Goal: Transaction & Acquisition: Purchase product/service

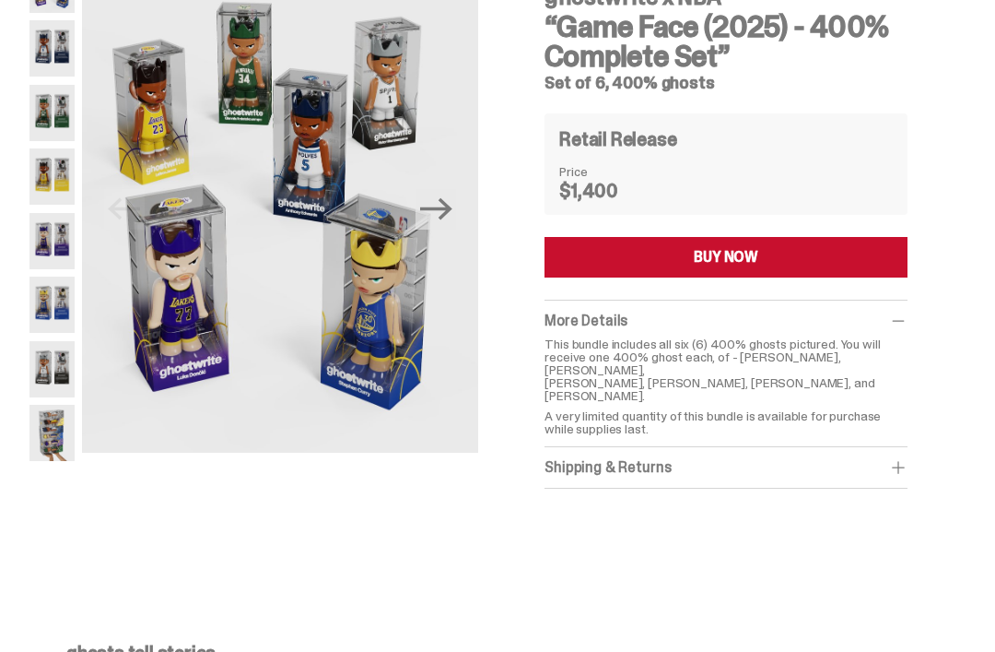
scroll to position [117, 0]
click at [453, 211] on icon "Next" at bounding box center [436, 209] width 32 height 32
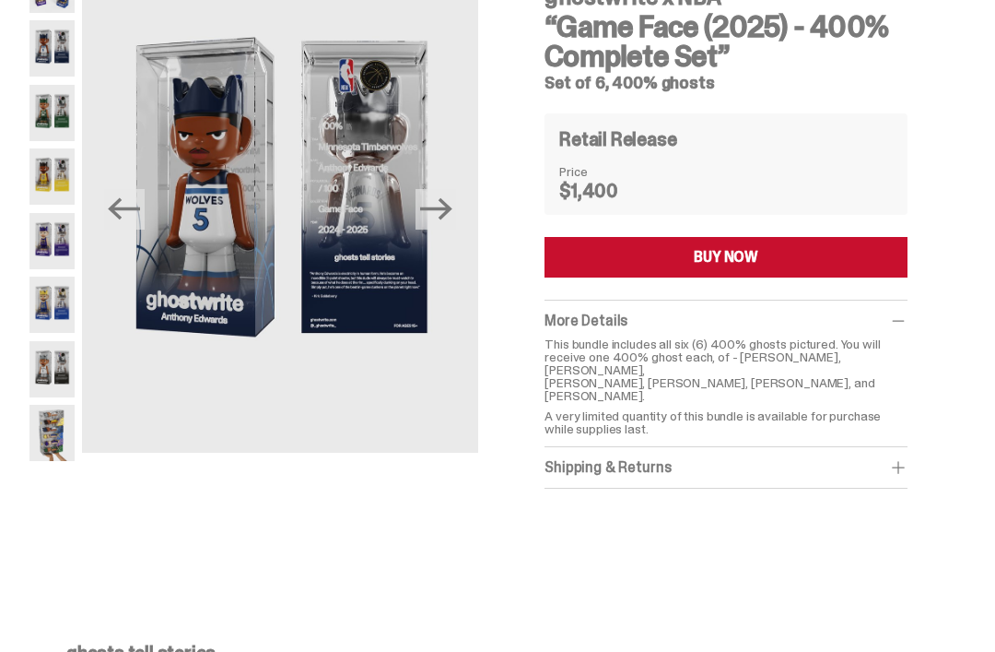
click at [448, 204] on icon "Next" at bounding box center [436, 209] width 32 height 32
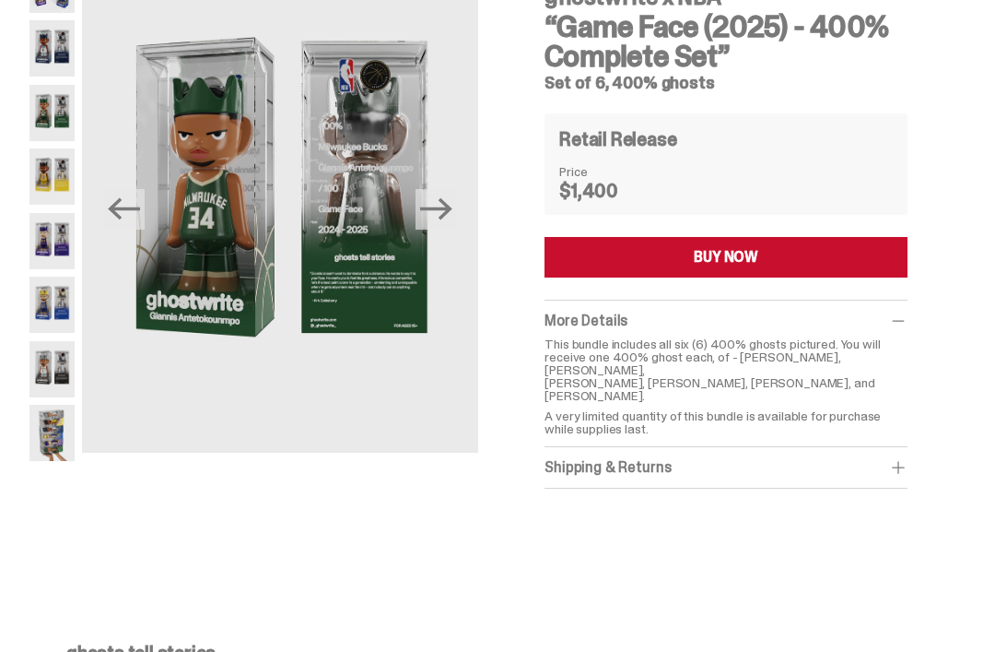
click at [464, 204] on img at bounding box center [280, 205] width 397 height 496
click at [453, 213] on icon "Next" at bounding box center [436, 209] width 32 height 32
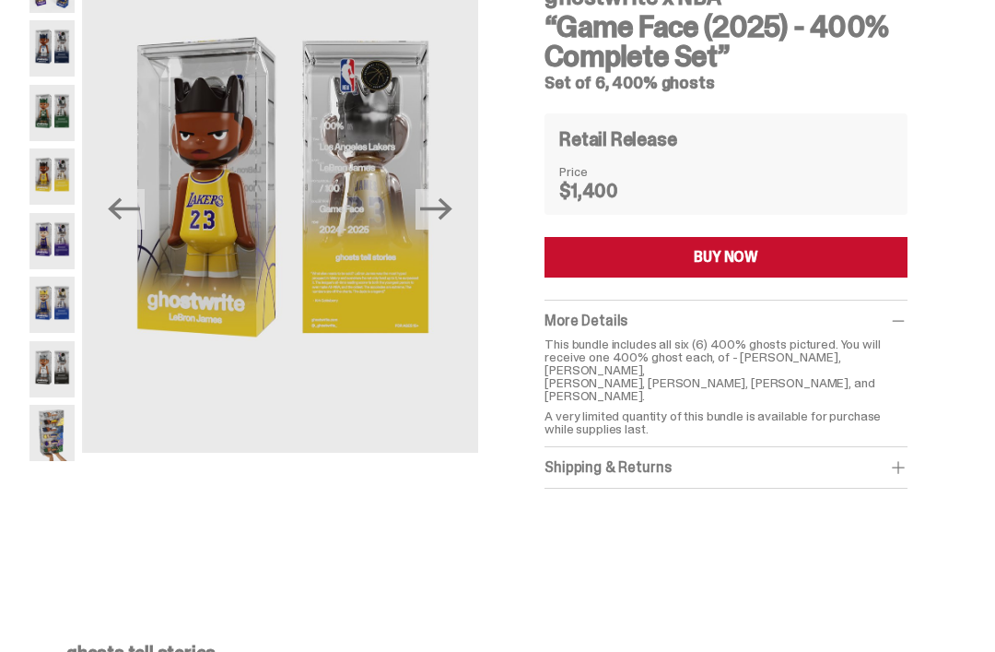
click at [453, 203] on icon "Next" at bounding box center [436, 209] width 32 height 32
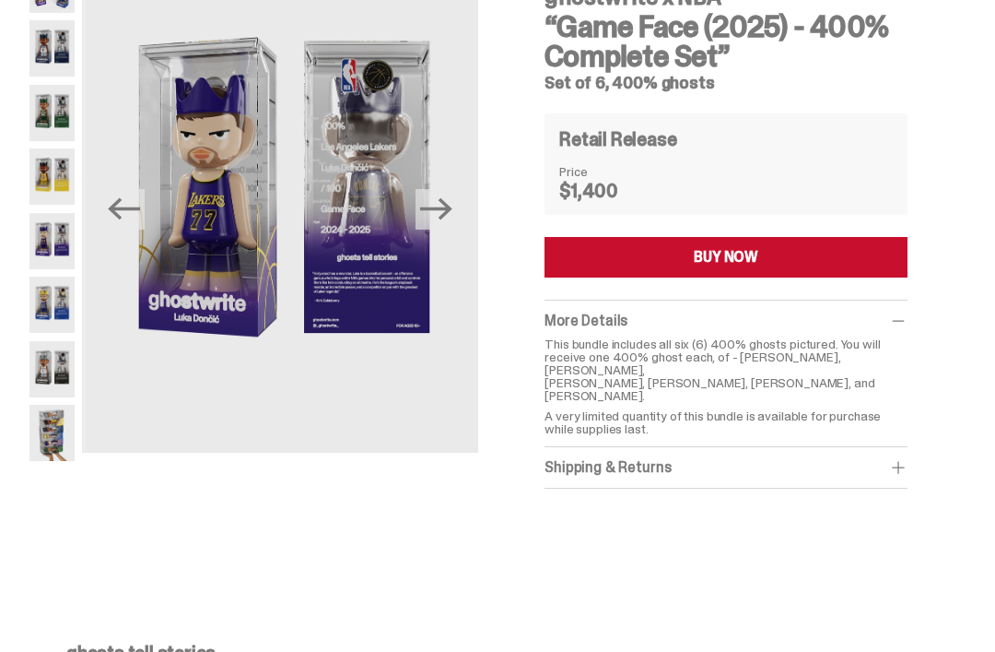
click at [453, 199] on icon "Next" at bounding box center [436, 209] width 32 height 32
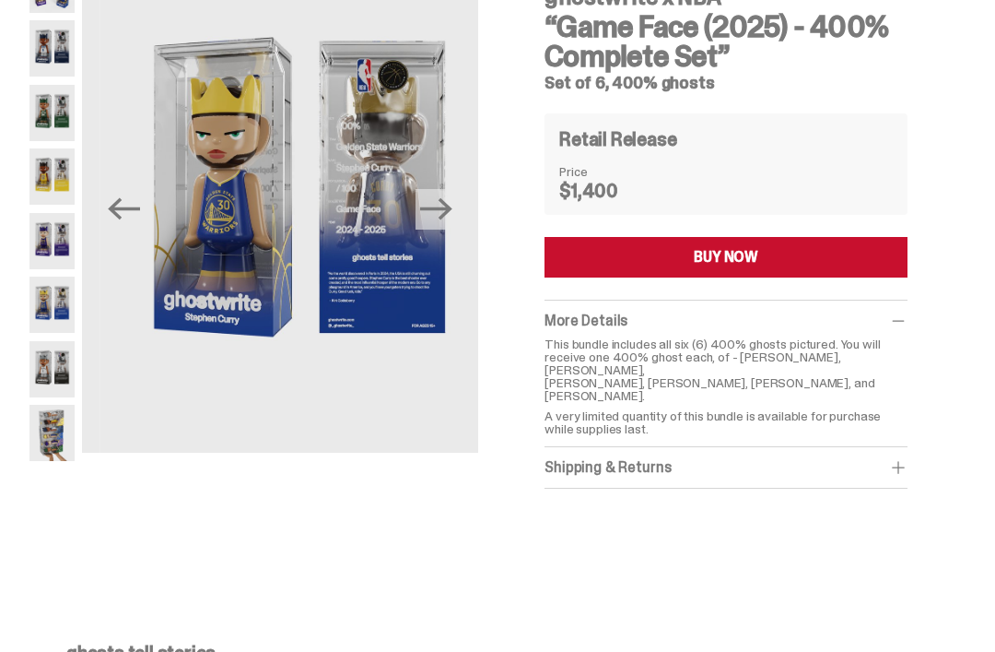
click at [453, 204] on icon "Next" at bounding box center [436, 209] width 32 height 32
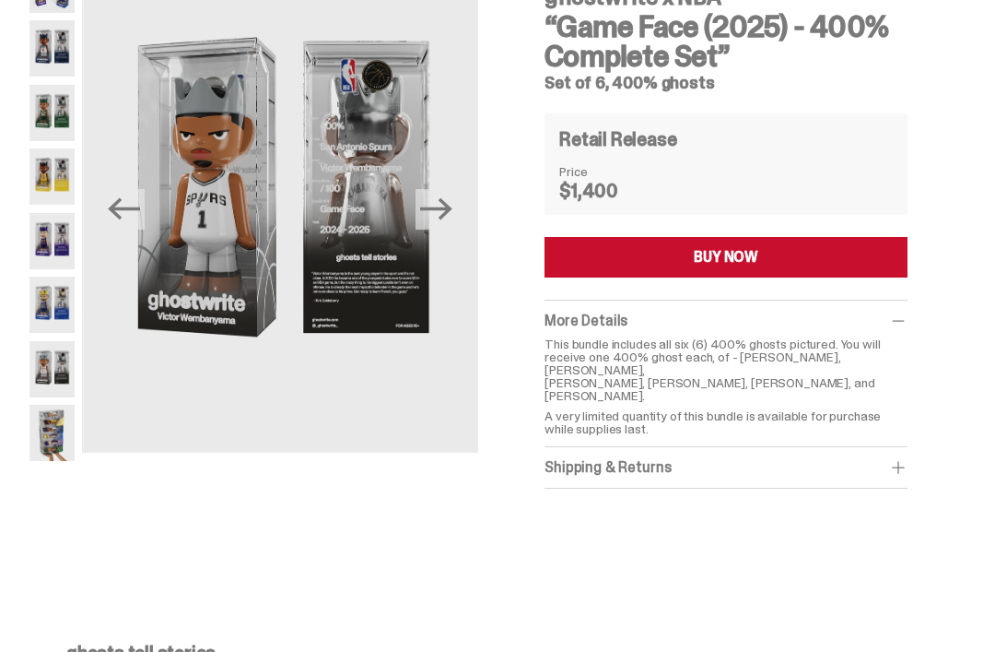
click at [465, 193] on img at bounding box center [282, 205] width 397 height 496
